Goal: Find specific page/section: Find specific page/section

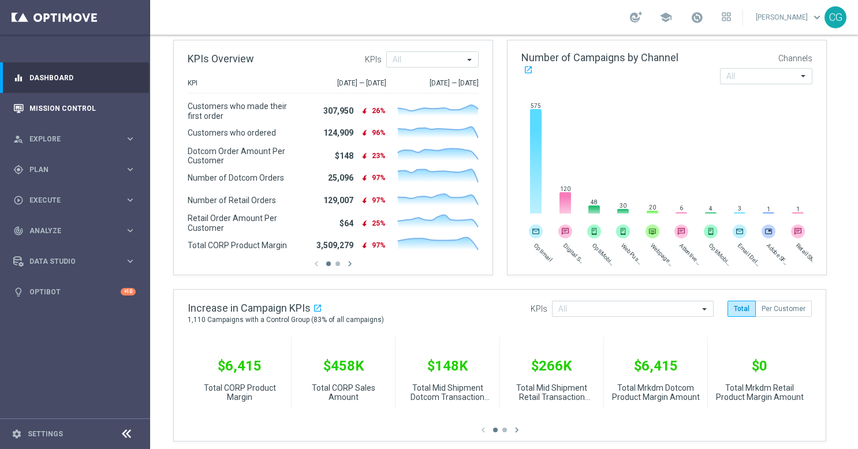
scroll to position [170, 0]
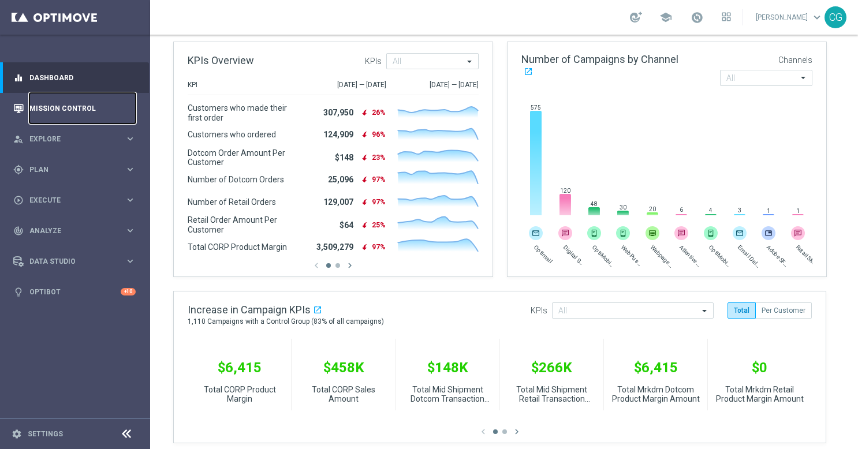
click at [36, 108] on link "Mission Control" at bounding box center [82, 108] width 106 height 31
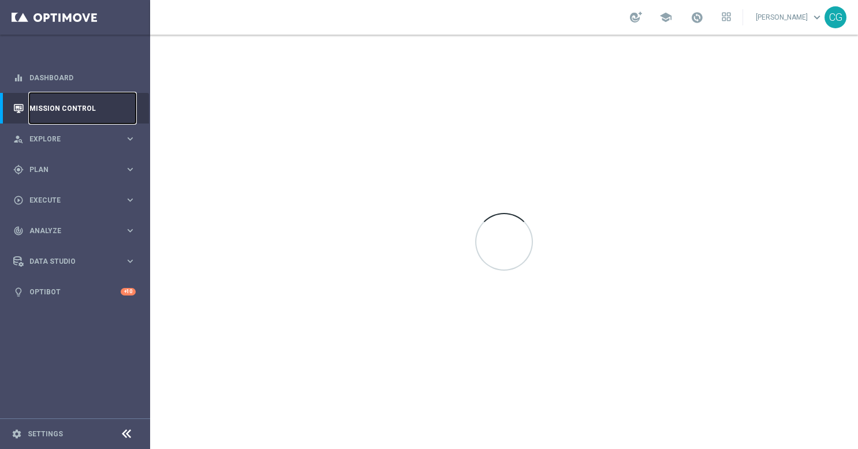
scroll to position [0, 0]
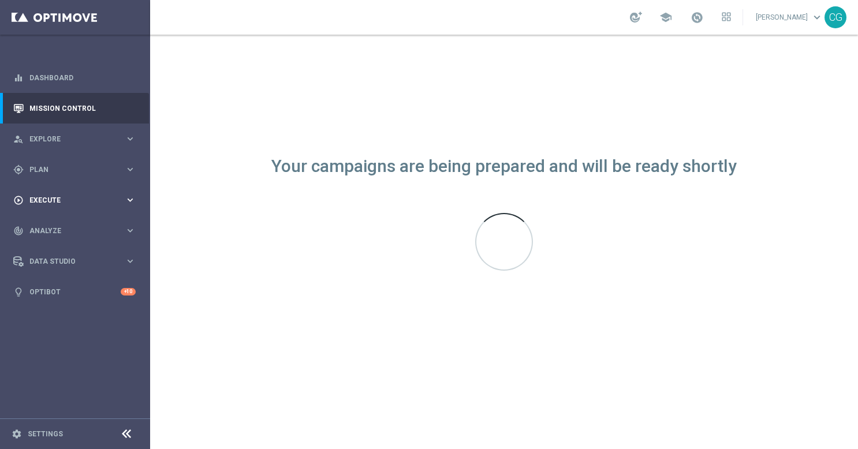
click at [74, 202] on span "Execute" at bounding box center [76, 200] width 95 height 7
click at [52, 76] on link "Dashboard" at bounding box center [82, 77] width 106 height 31
